Goal: Obtain resource: Obtain resource

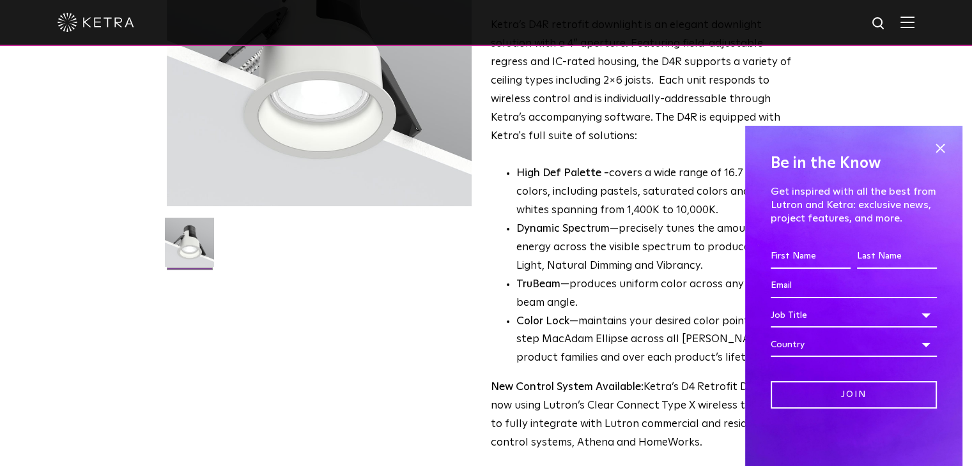
scroll to position [128, 0]
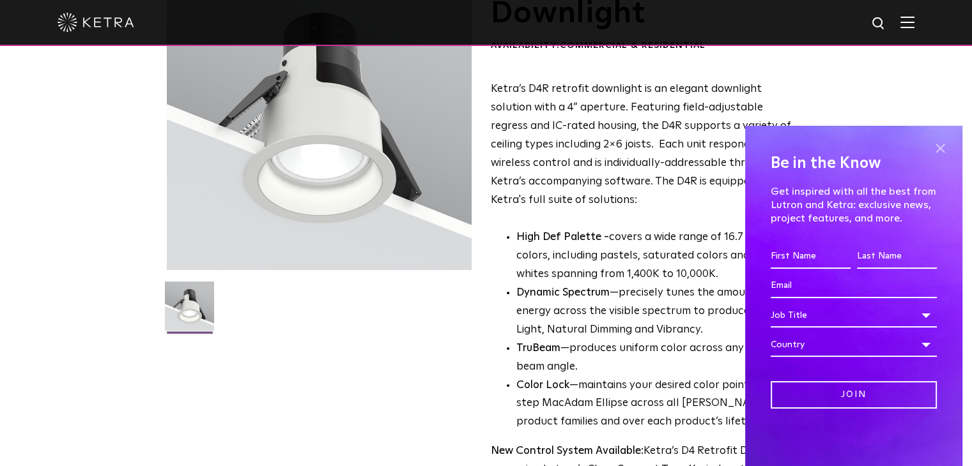
click at [943, 146] on span at bounding box center [939, 148] width 19 height 19
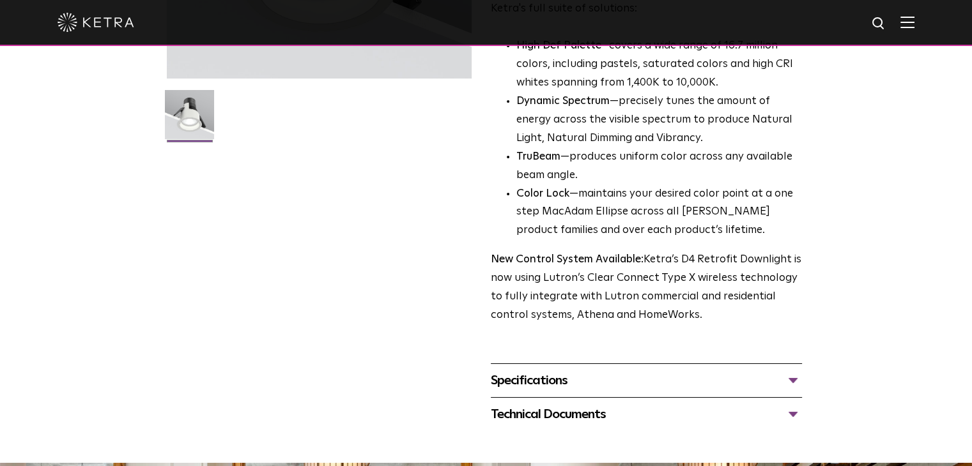
scroll to position [447, 0]
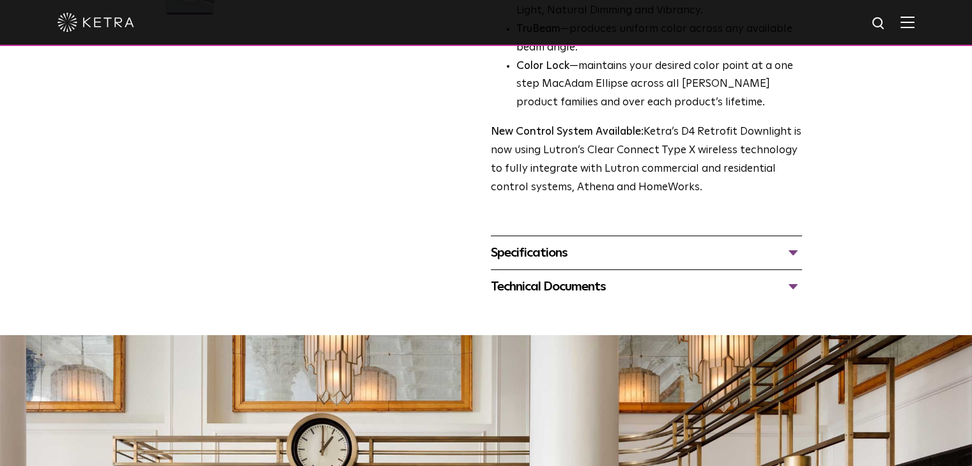
click at [636, 256] on div "Specifications" at bounding box center [646, 253] width 311 height 20
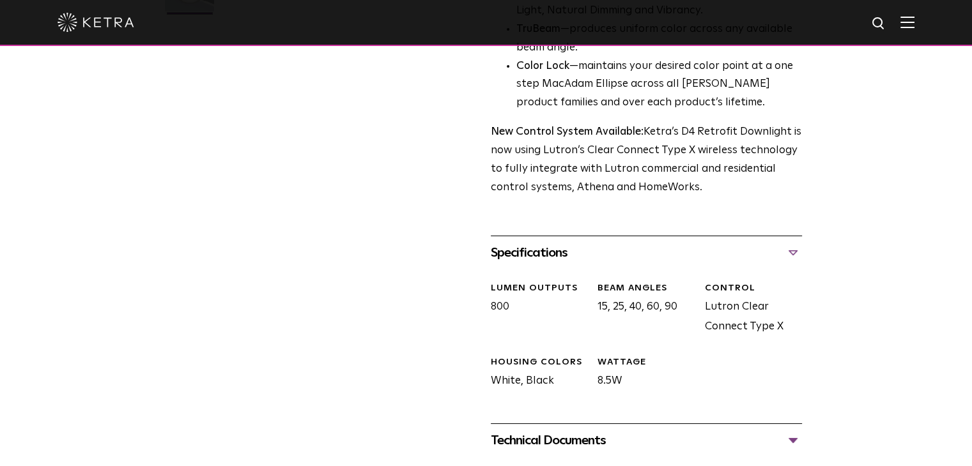
scroll to position [575, 0]
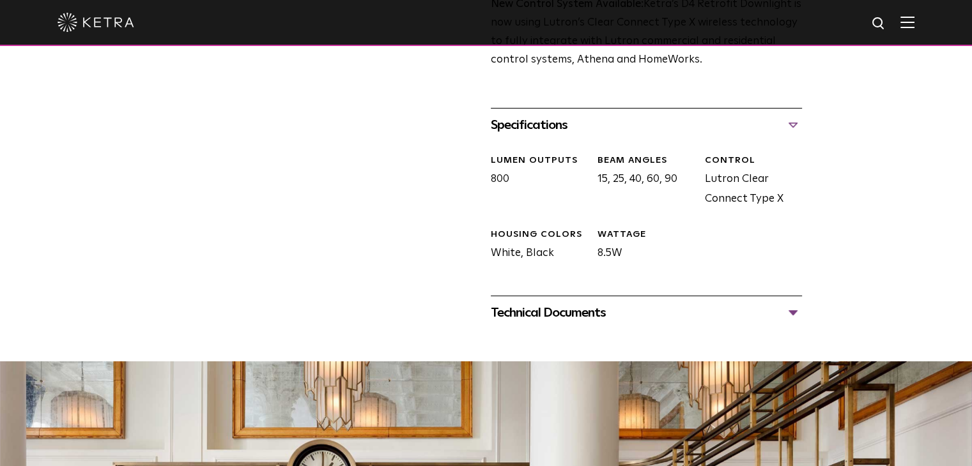
click at [628, 303] on div "Technical Documents" at bounding box center [646, 313] width 311 height 20
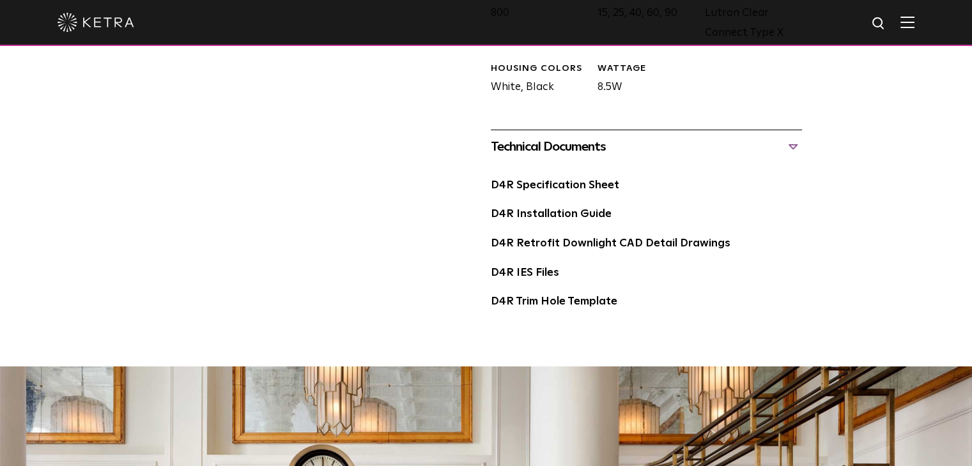
scroll to position [613, 0]
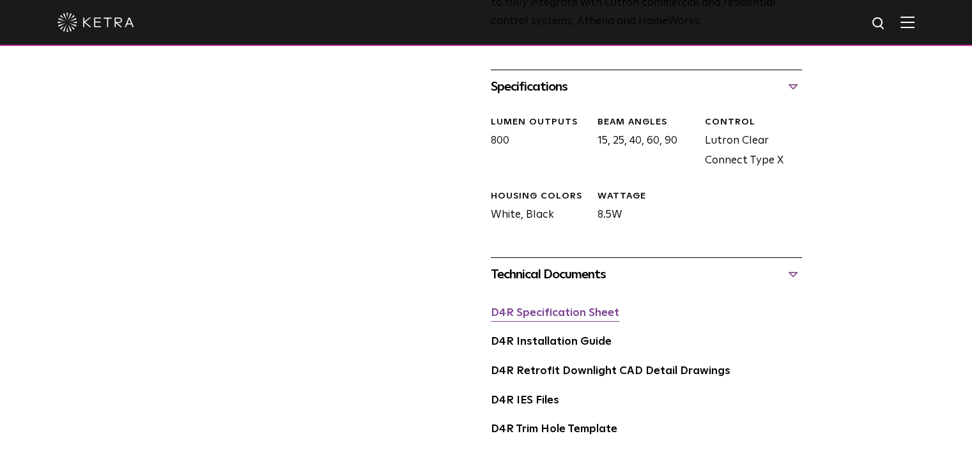
click at [546, 312] on link "D4R Specification Sheet" at bounding box center [555, 313] width 128 height 11
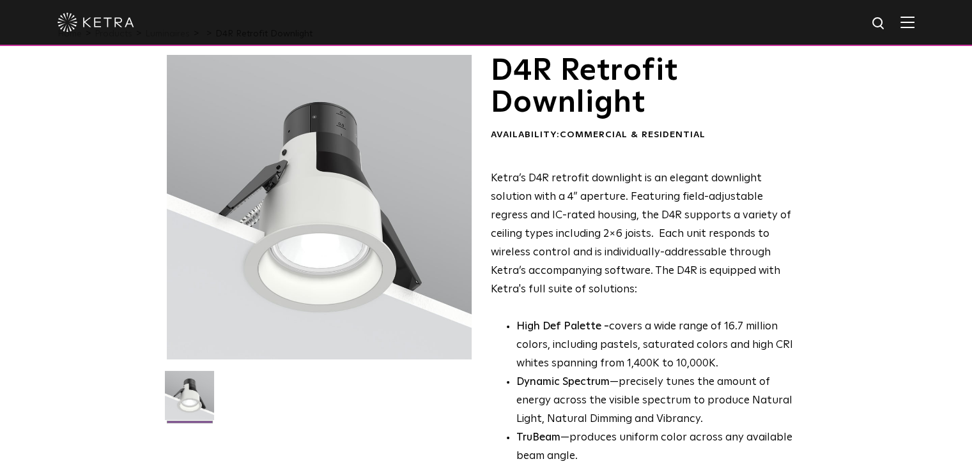
scroll to position [0, 0]
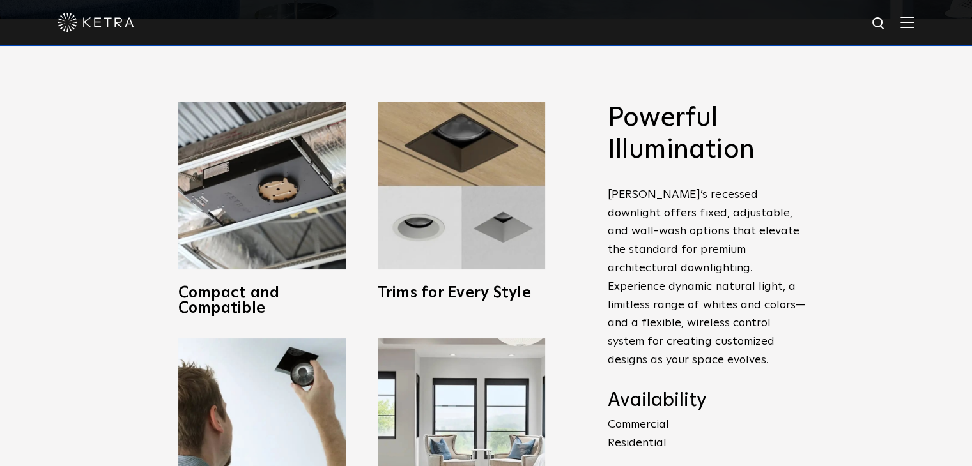
scroll to position [511, 0]
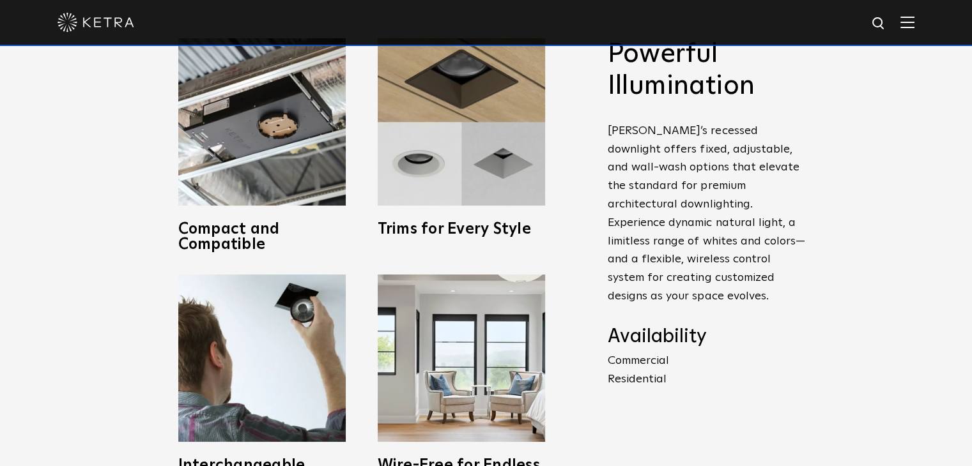
click at [632, 377] on p "Commercial Residential" at bounding box center [707, 370] width 198 height 37
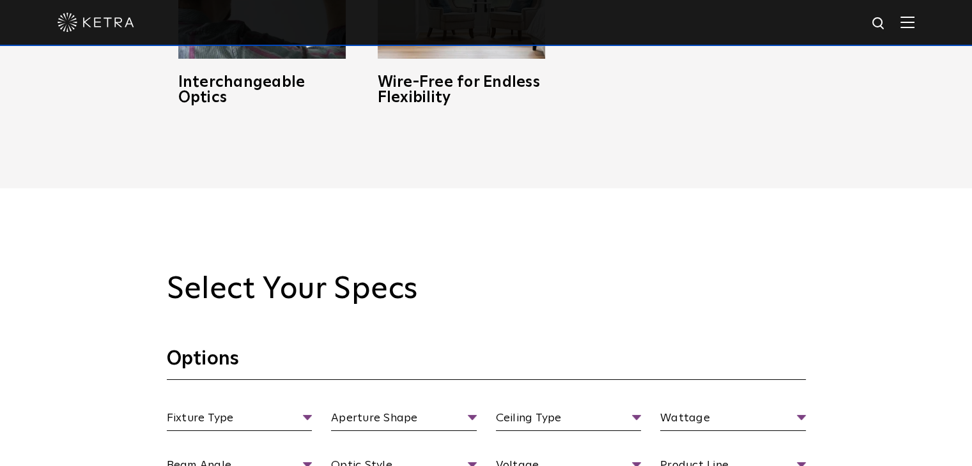
scroll to position [1086, 0]
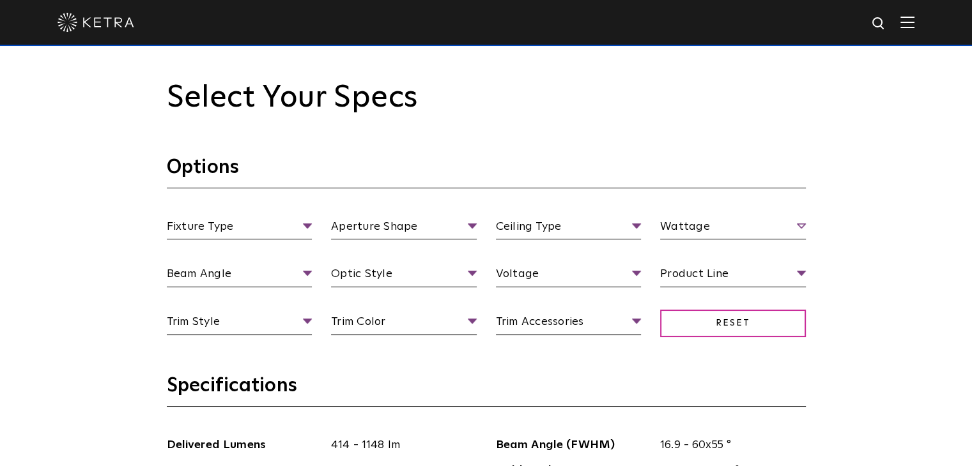
click at [660, 231] on ul "Wattage Wattage 13 Watt 18 Watt 9 Watt" at bounding box center [733, 229] width 165 height 22
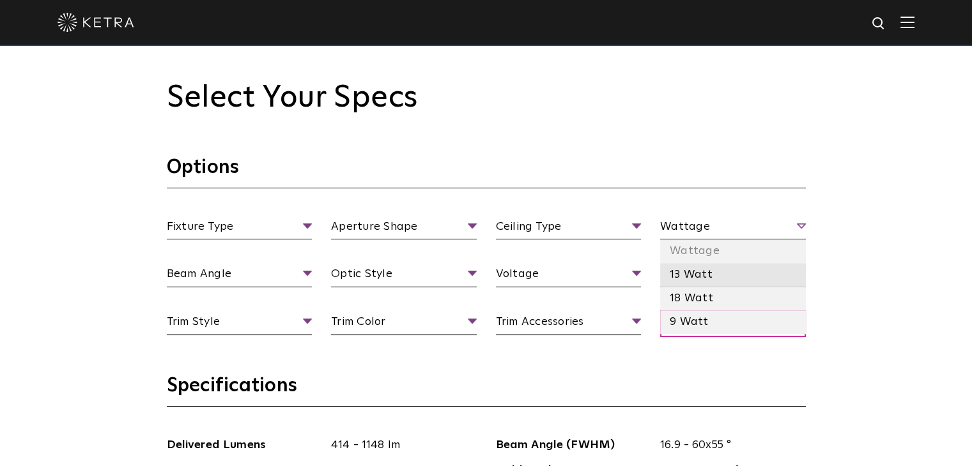
click at [691, 276] on li "13 Watt" at bounding box center [733, 275] width 146 height 24
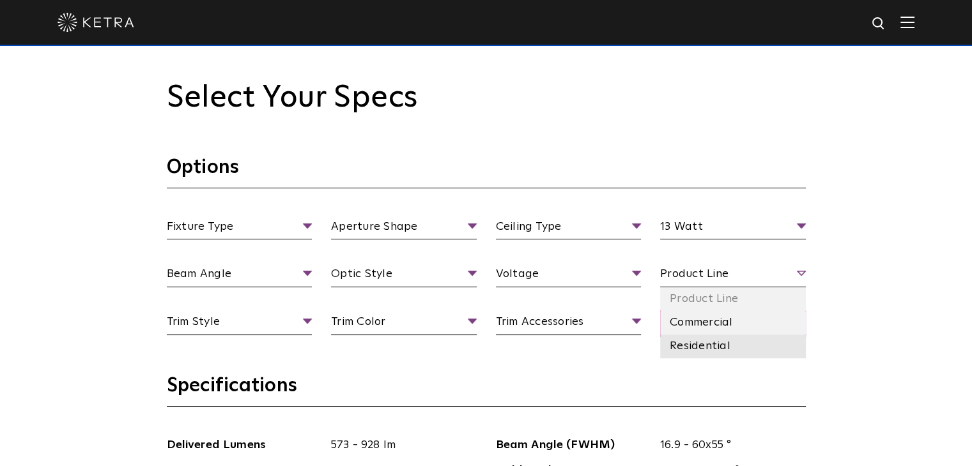
scroll to position [1150, 0]
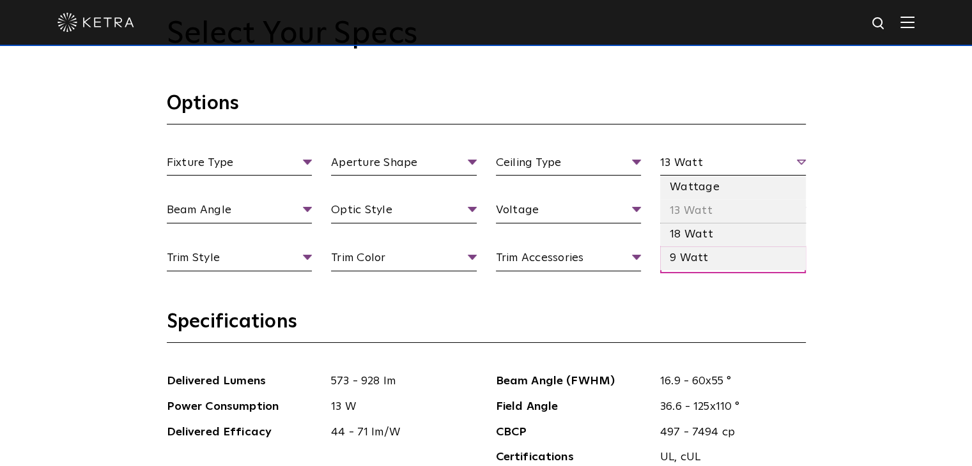
click at [717, 159] on span "13 Watt" at bounding box center [733, 165] width 146 height 22
click at [684, 231] on li "18 Watt" at bounding box center [733, 235] width 146 height 24
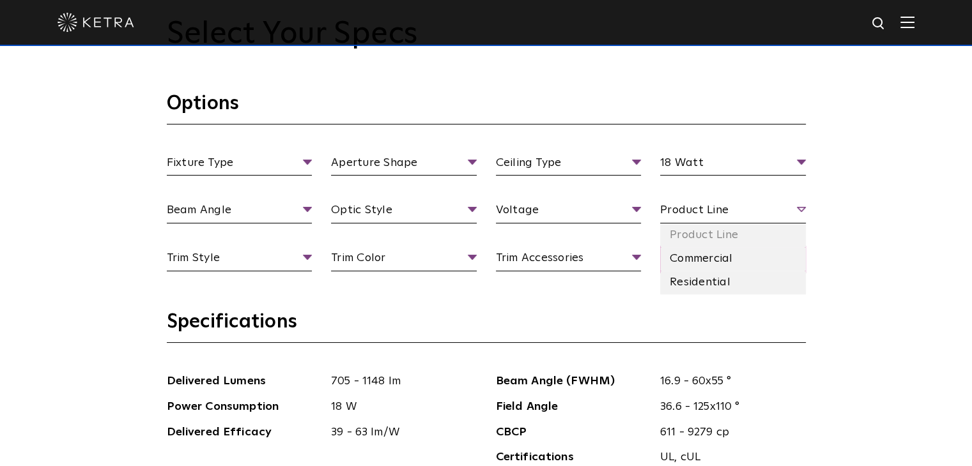
click at [698, 214] on span "Product Line" at bounding box center [733, 212] width 146 height 22
click at [700, 287] on li "Residential" at bounding box center [733, 283] width 146 height 24
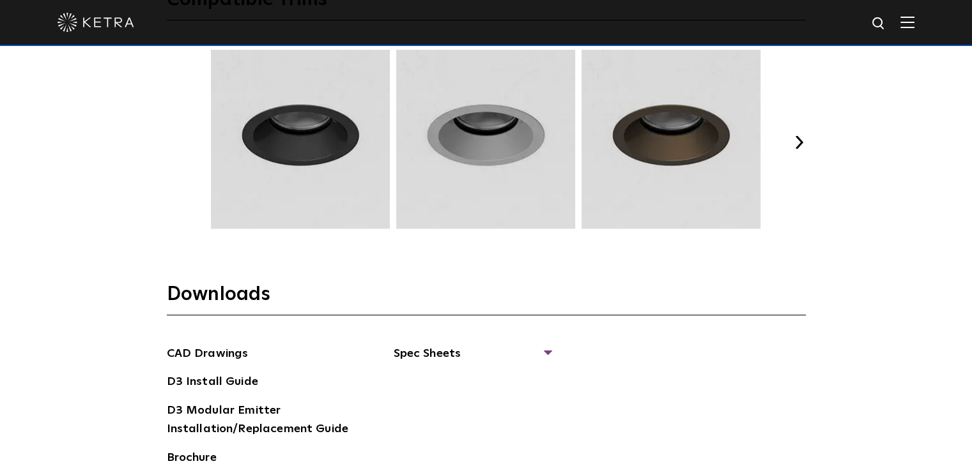
scroll to position [1661, 0]
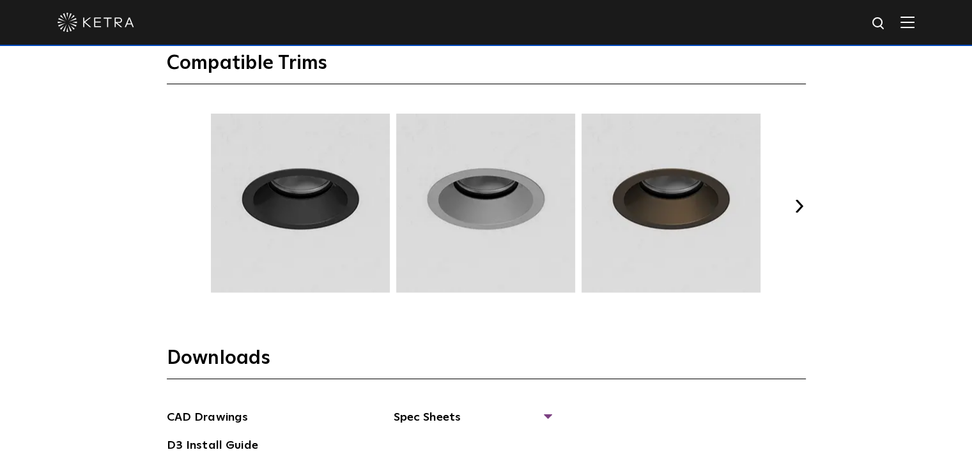
click at [800, 207] on button "Next" at bounding box center [799, 206] width 13 height 13
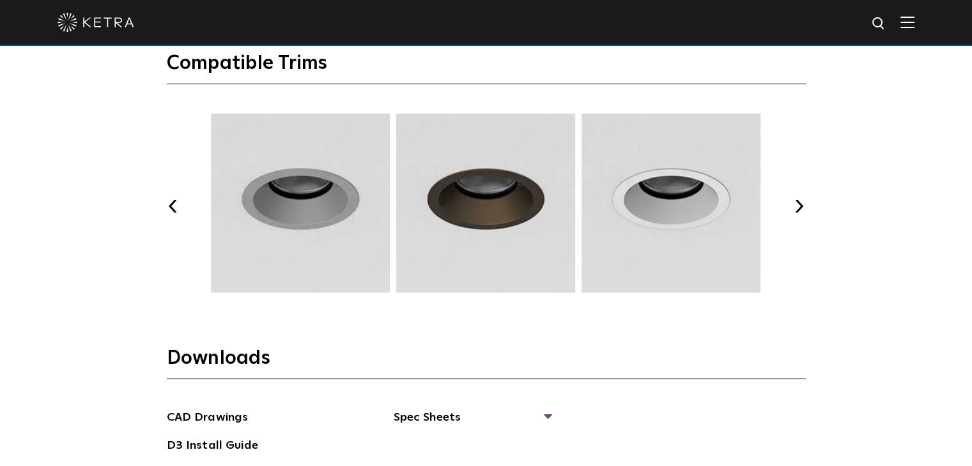
click at [800, 207] on button "Next" at bounding box center [799, 206] width 13 height 13
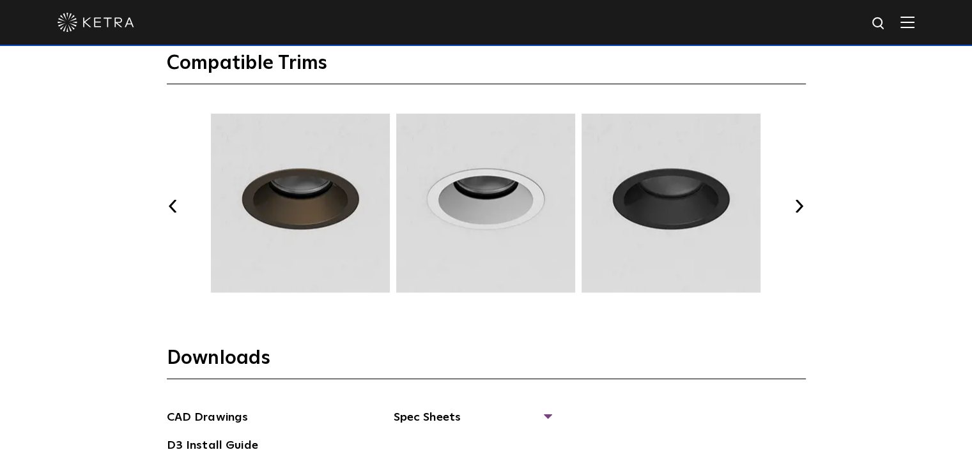
click at [800, 207] on button "Next" at bounding box center [799, 206] width 13 height 13
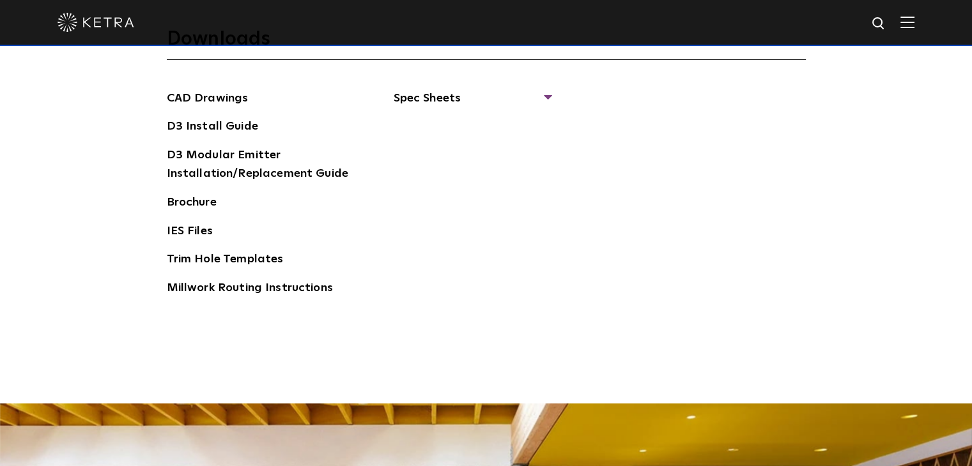
scroll to position [1853, 0]
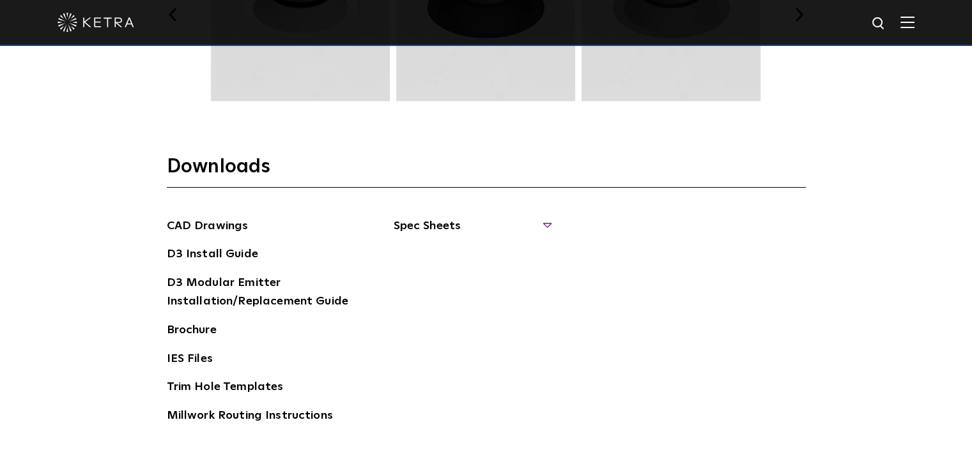
click at [435, 227] on span "Spec Sheets" at bounding box center [472, 231] width 157 height 28
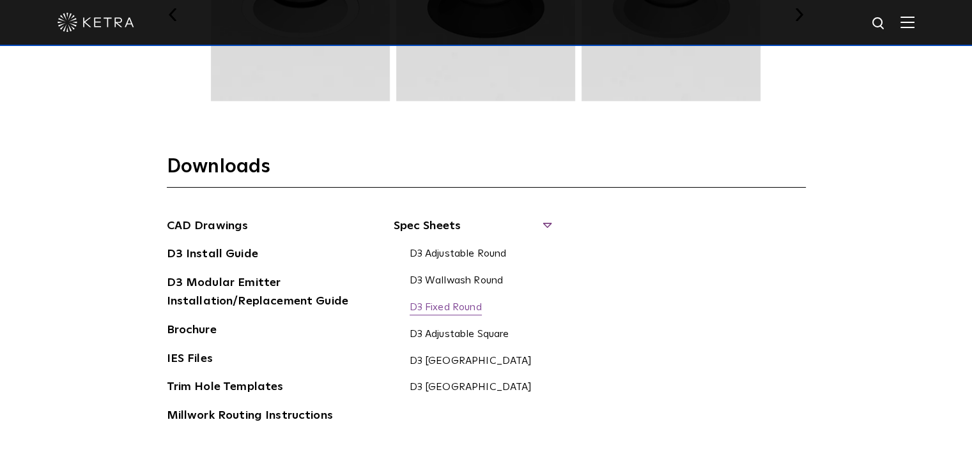
click at [458, 305] on link "D3 Fixed Round" at bounding box center [446, 309] width 72 height 14
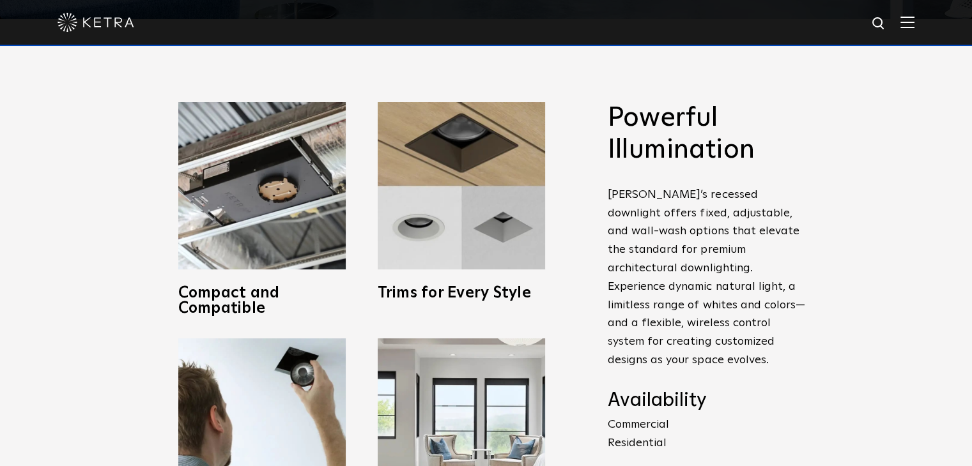
scroll to position [511, 0]
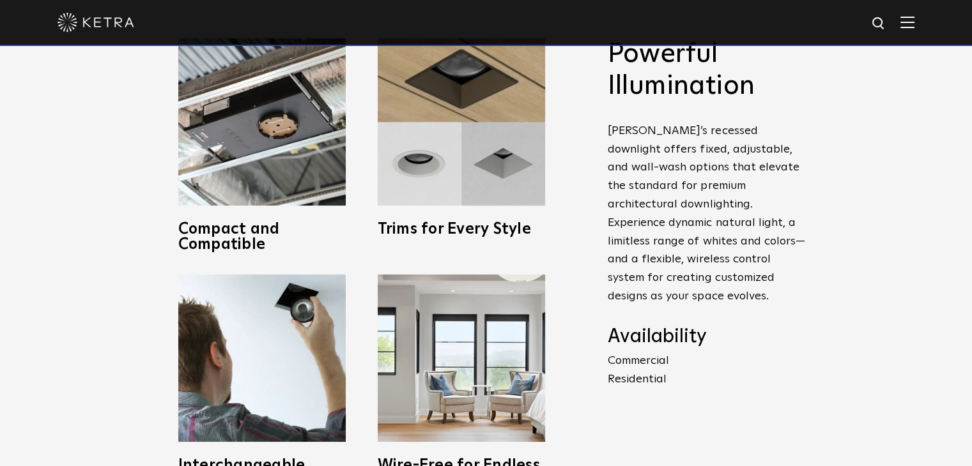
drag, startPoint x: 642, startPoint y: 387, endPoint x: 640, endPoint y: 335, distance: 51.8
click at [642, 387] on p "Commercial Residential" at bounding box center [707, 370] width 198 height 37
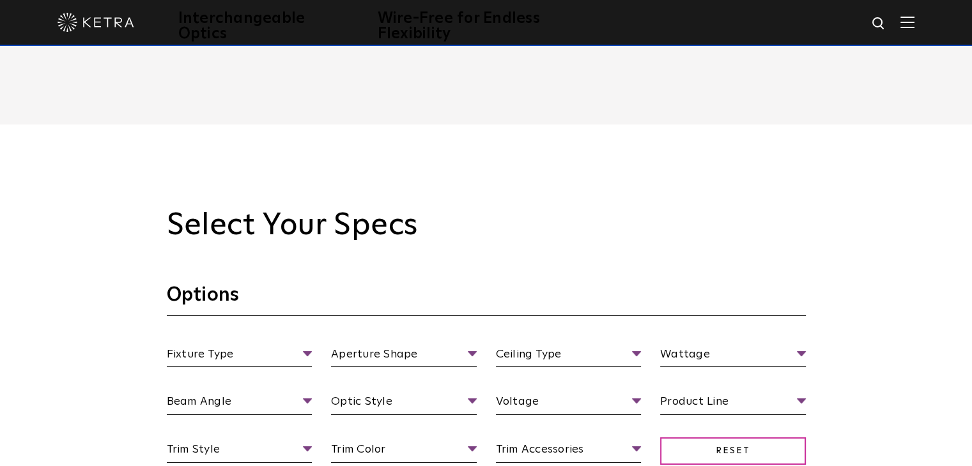
scroll to position [1150, 0]
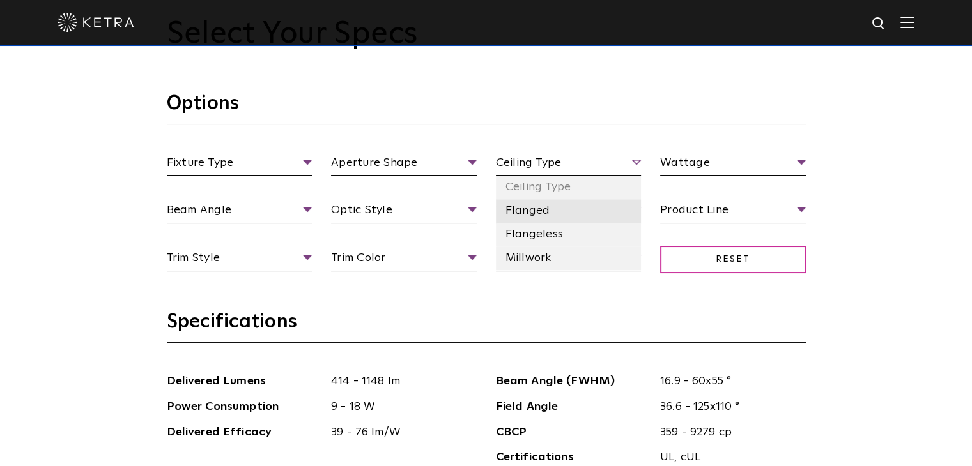
click at [543, 213] on li "Flanged" at bounding box center [569, 211] width 146 height 24
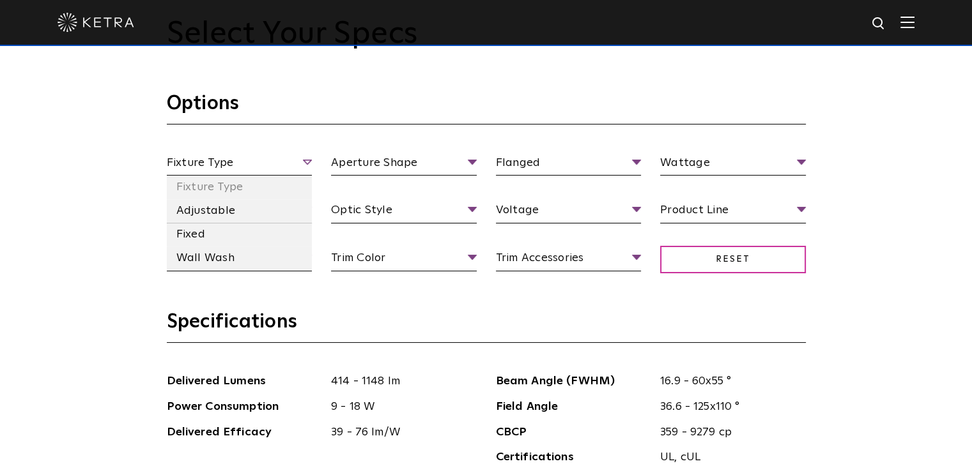
click at [265, 169] on span "Fixture Type" at bounding box center [240, 165] width 146 height 22
click at [220, 207] on li "Adjustable" at bounding box center [240, 211] width 146 height 24
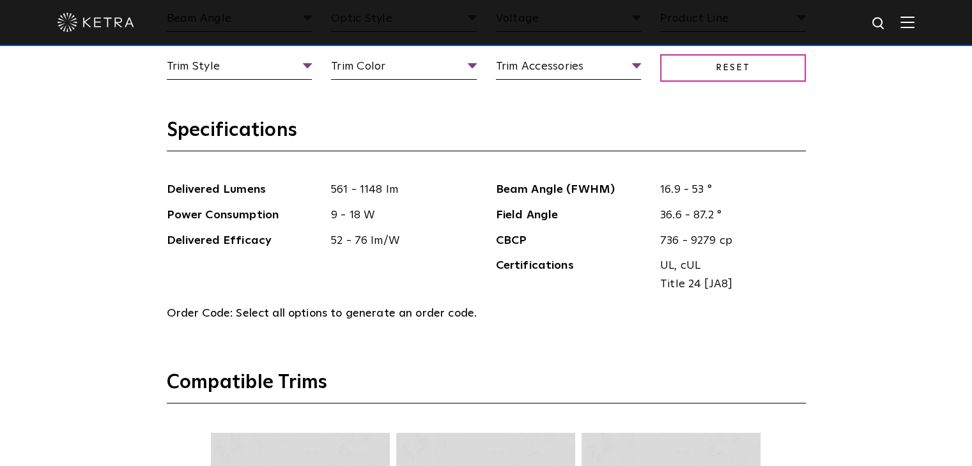
scroll to position [1534, 0]
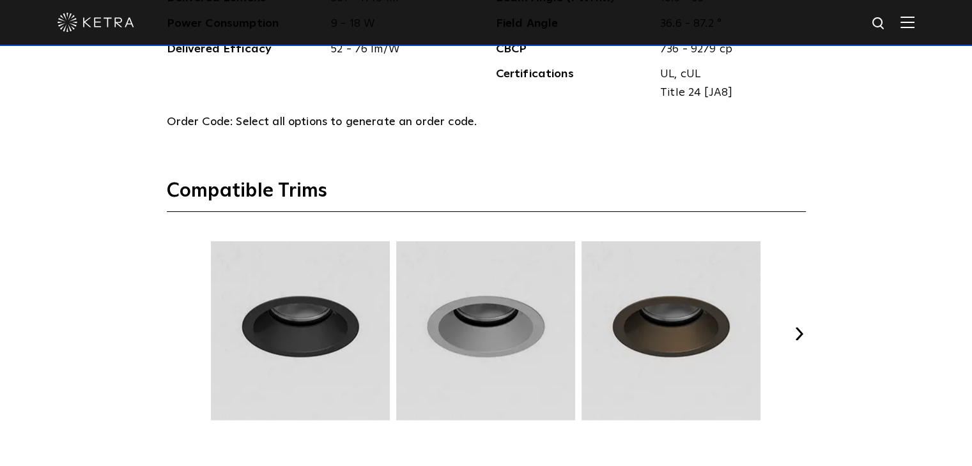
click at [800, 330] on button "Next" at bounding box center [799, 334] width 13 height 13
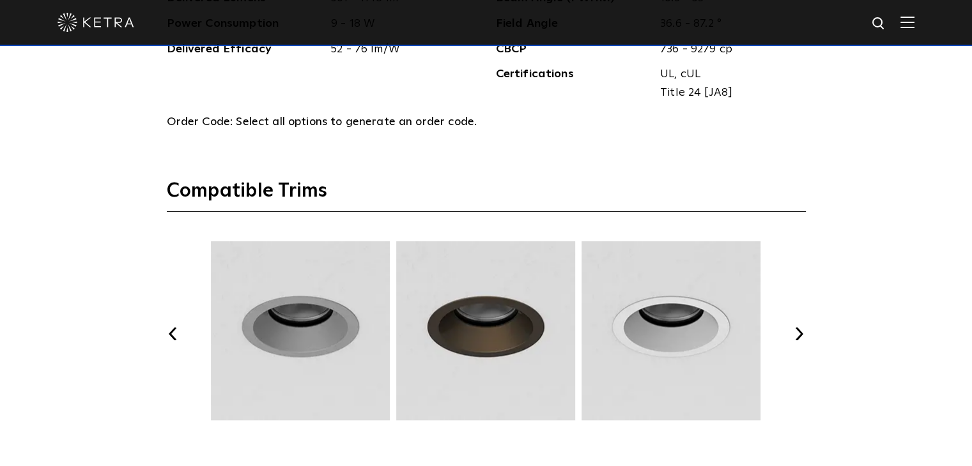
click at [800, 330] on button "Next" at bounding box center [799, 334] width 13 height 13
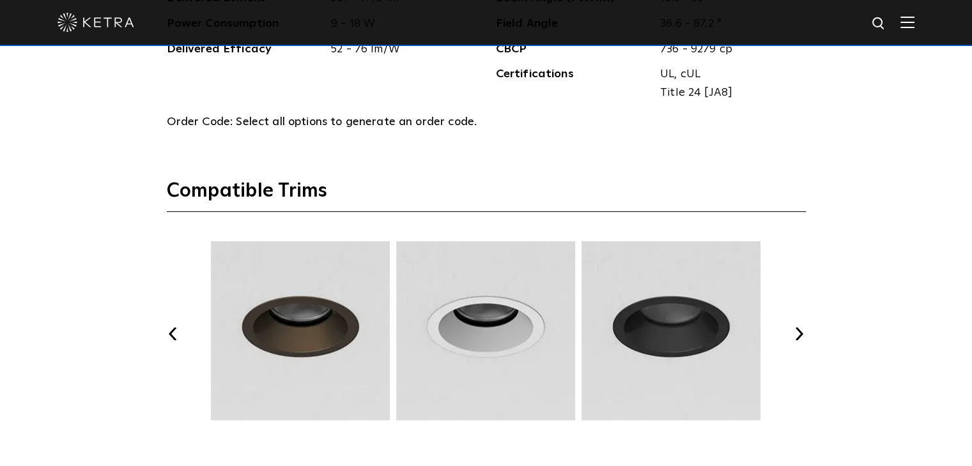
click at [800, 330] on button "Next" at bounding box center [799, 334] width 13 height 13
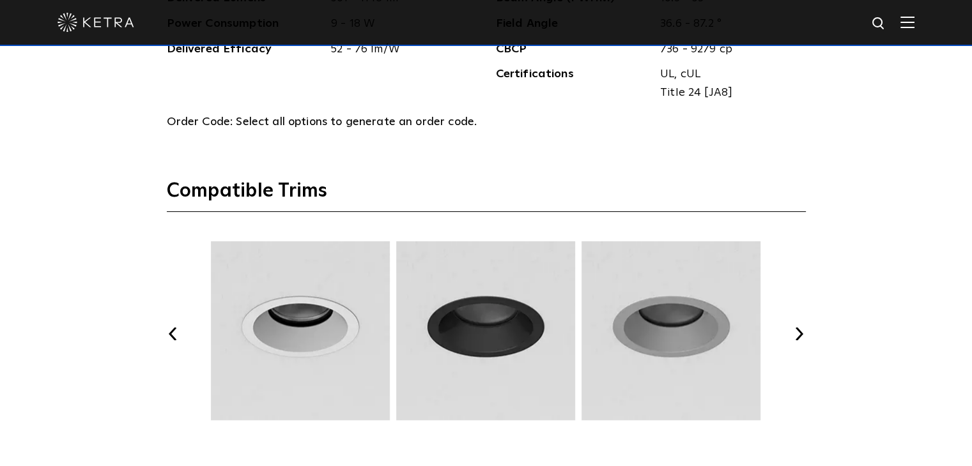
click at [800, 330] on button "Next" at bounding box center [799, 334] width 13 height 13
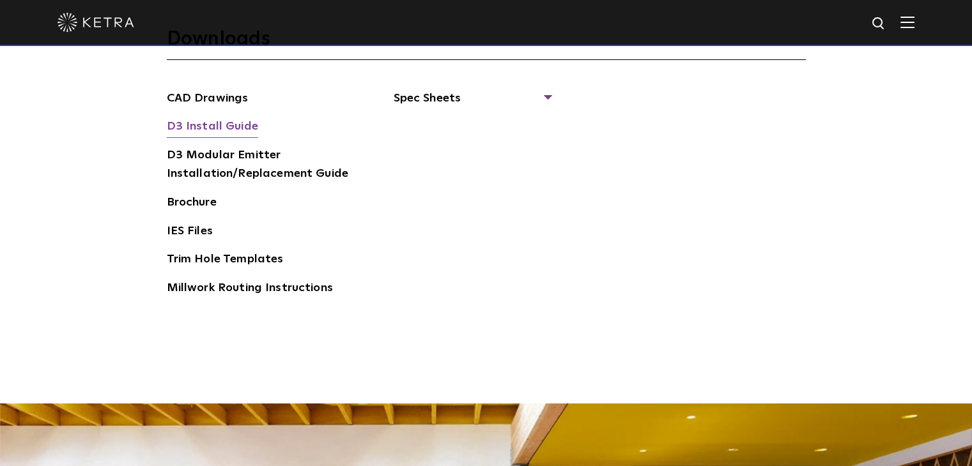
scroll to position [1661, 0]
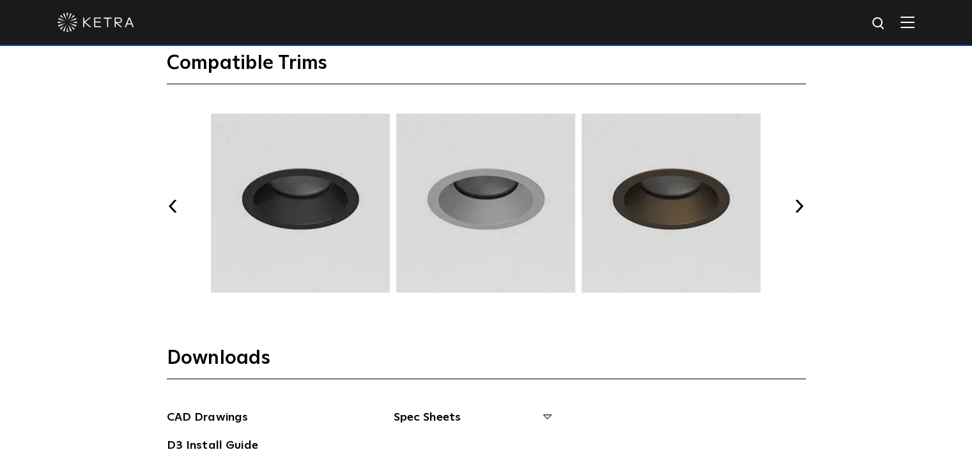
click at [452, 417] on span "Spec Sheets" at bounding box center [472, 423] width 157 height 28
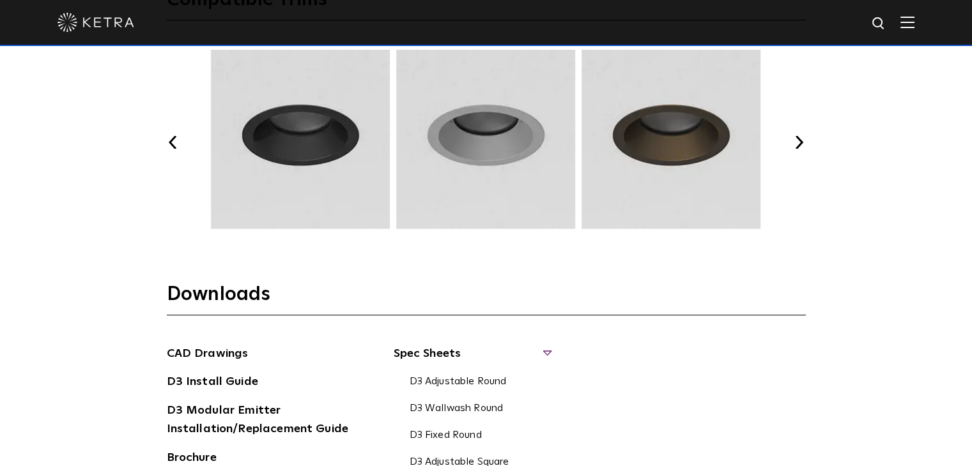
scroll to position [1853, 0]
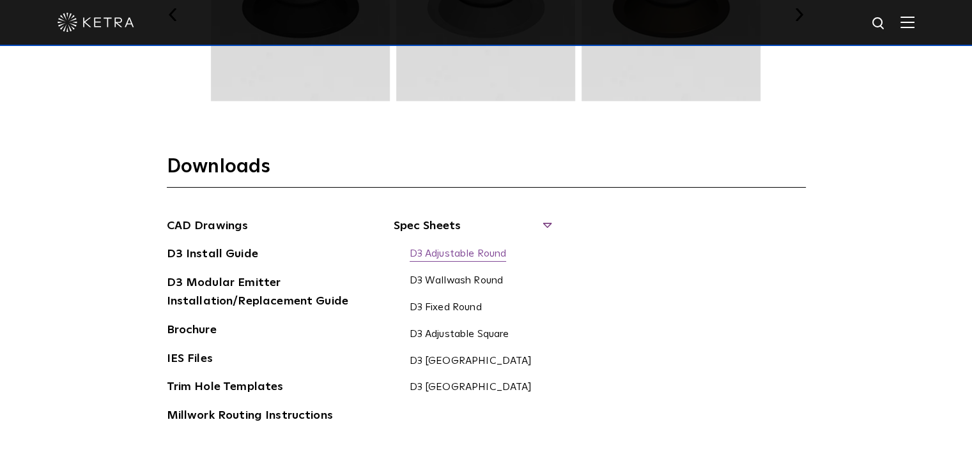
click at [454, 254] on link "D3 Adjustable Round" at bounding box center [458, 255] width 97 height 14
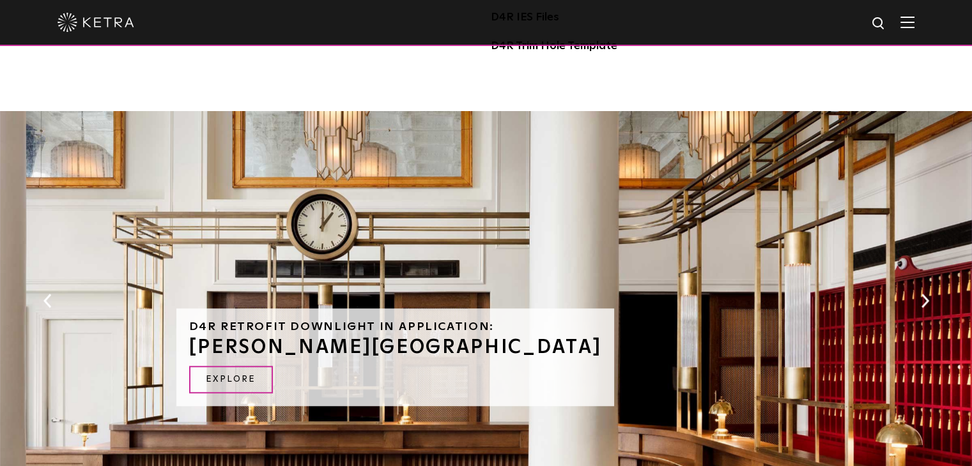
scroll to position [613, 0]
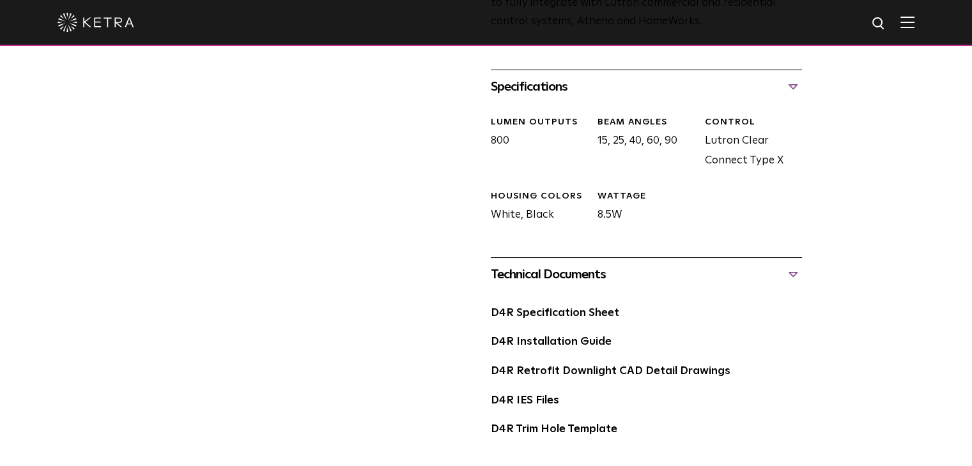
click at [792, 272] on div "Technical Documents" at bounding box center [646, 275] width 311 height 20
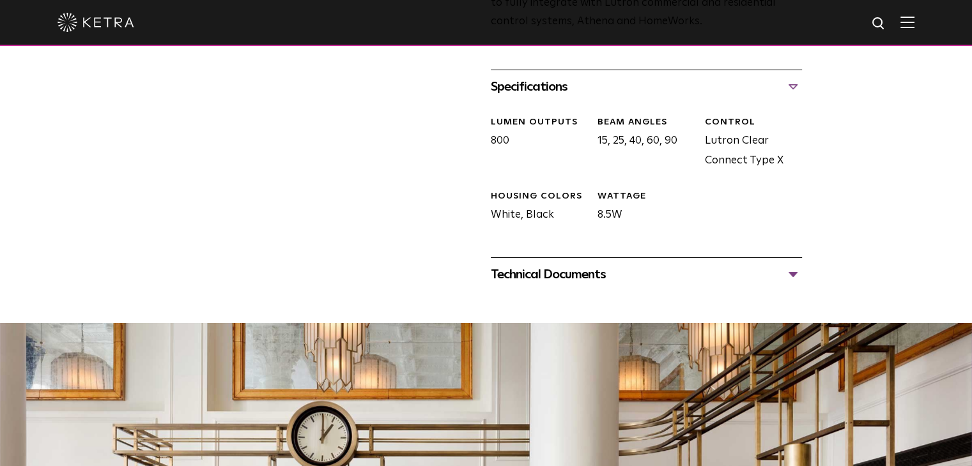
click at [792, 272] on div "Technical Documents" at bounding box center [646, 275] width 311 height 20
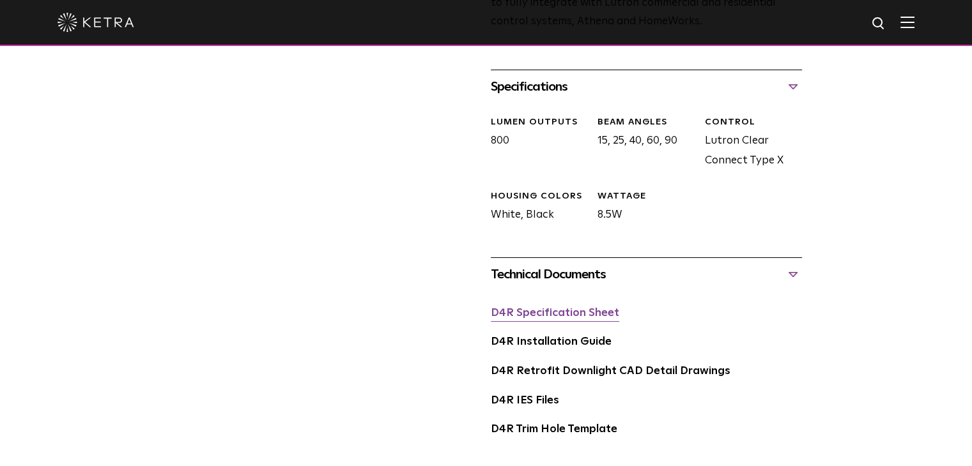
click at [571, 311] on link "D4R Specification Sheet" at bounding box center [555, 313] width 128 height 11
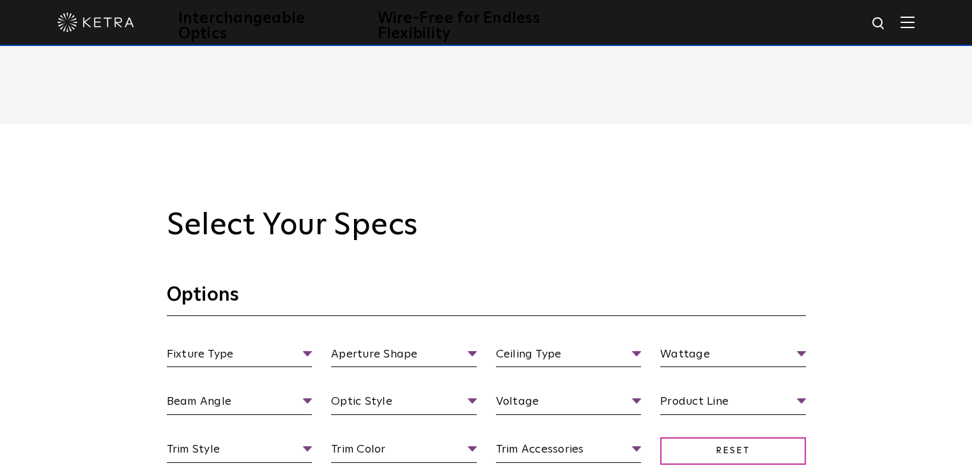
scroll to position [1086, 0]
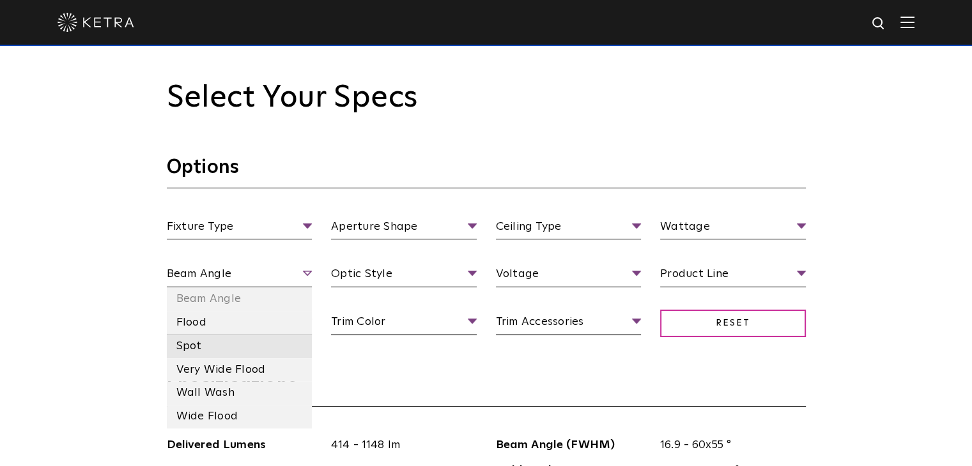
click at [198, 343] on li "Spot" at bounding box center [240, 347] width 146 height 24
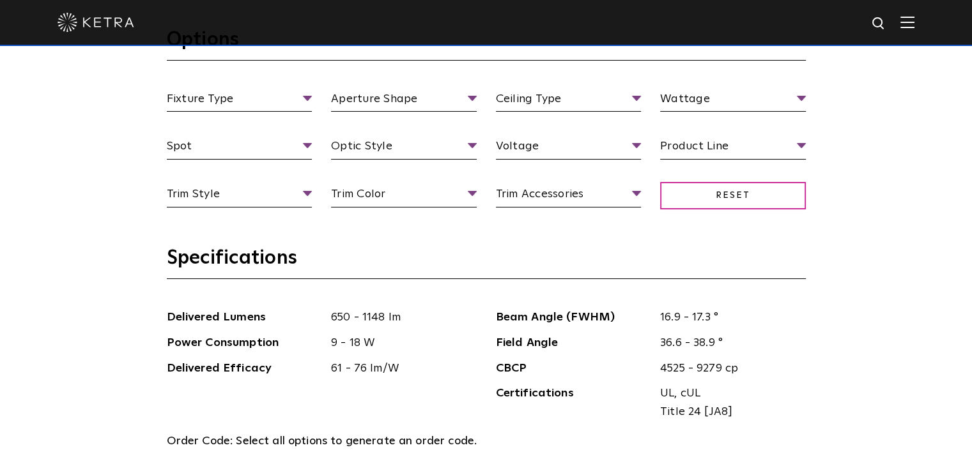
scroll to position [1150, 0]
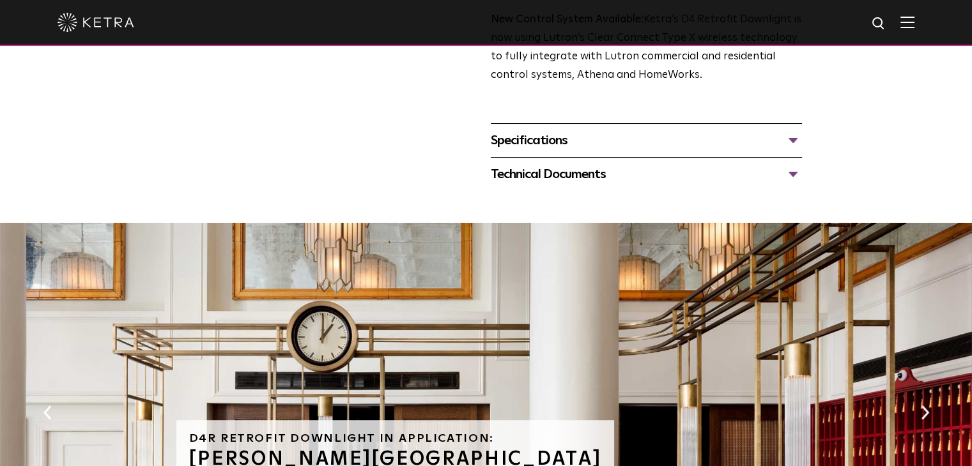
scroll to position [574, 0]
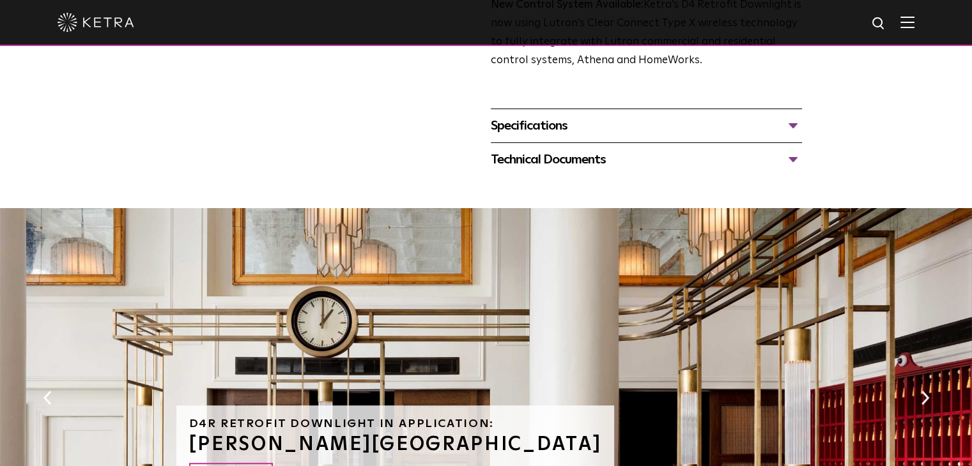
drag, startPoint x: 583, startPoint y: 112, endPoint x: 569, endPoint y: 130, distance: 22.3
click at [569, 130] on div "Specifications LUMEN OUTPUTS 800 Beam Angles 15, 25, 40, 60, 90 CONTROL Lutron …" at bounding box center [646, 126] width 311 height 34
click at [569, 130] on div "Specifications" at bounding box center [646, 126] width 311 height 20
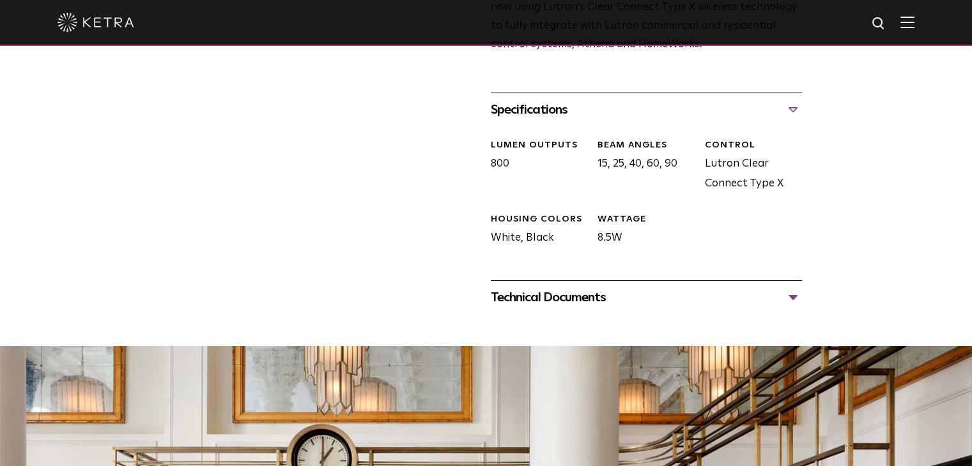
scroll to position [592, 0]
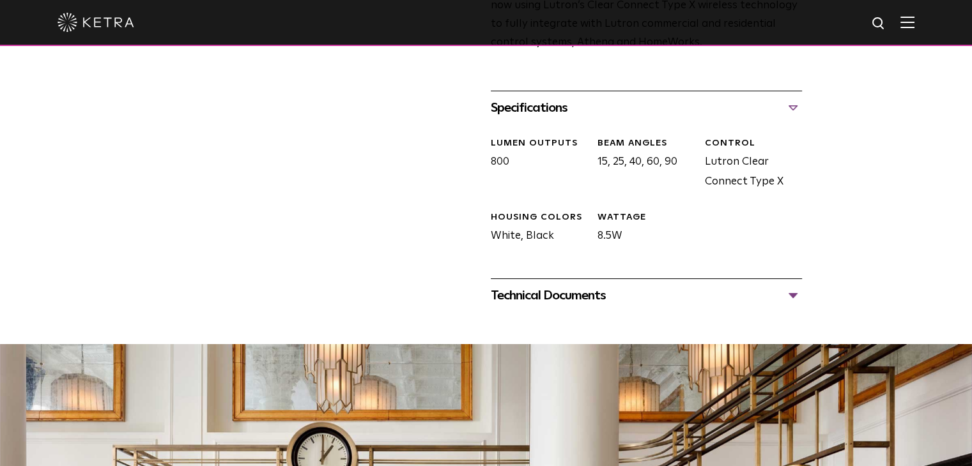
click at [563, 286] on div "Technical Documents" at bounding box center [646, 296] width 311 height 20
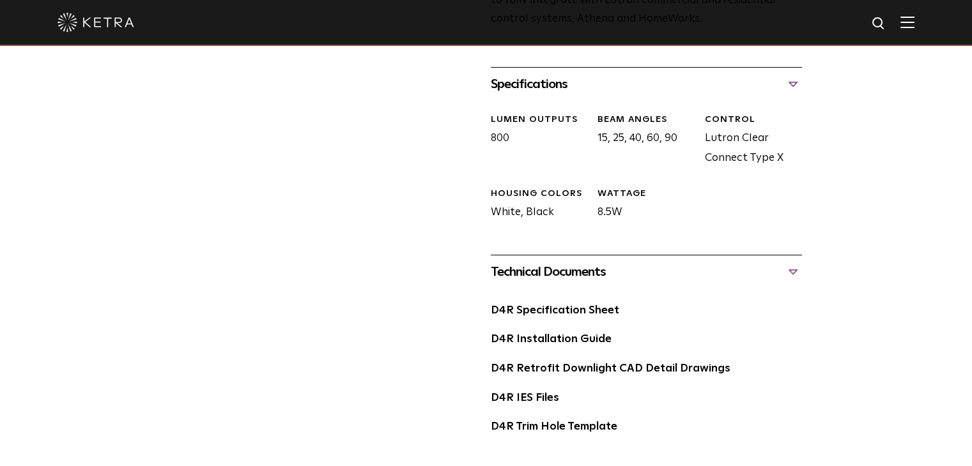
scroll to position [631, 0]
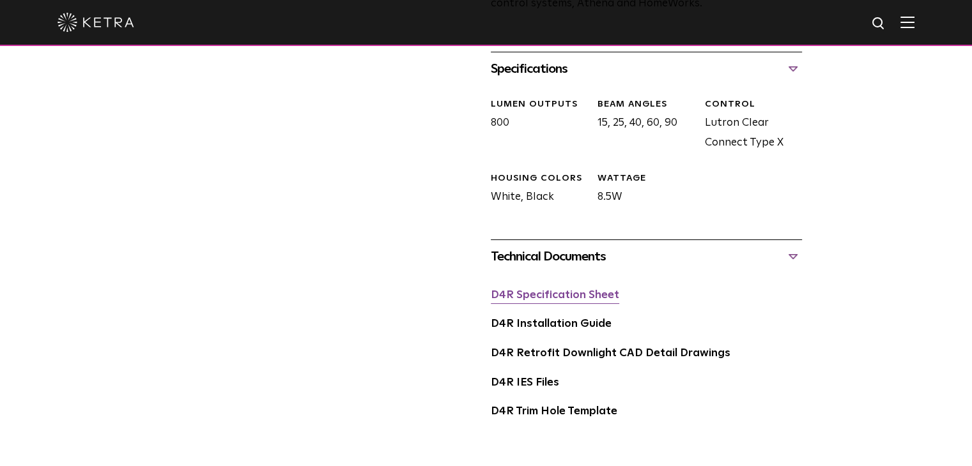
click at [551, 297] on link "D4R Specification Sheet" at bounding box center [555, 295] width 128 height 11
